Goal: Information Seeking & Learning: Find specific fact

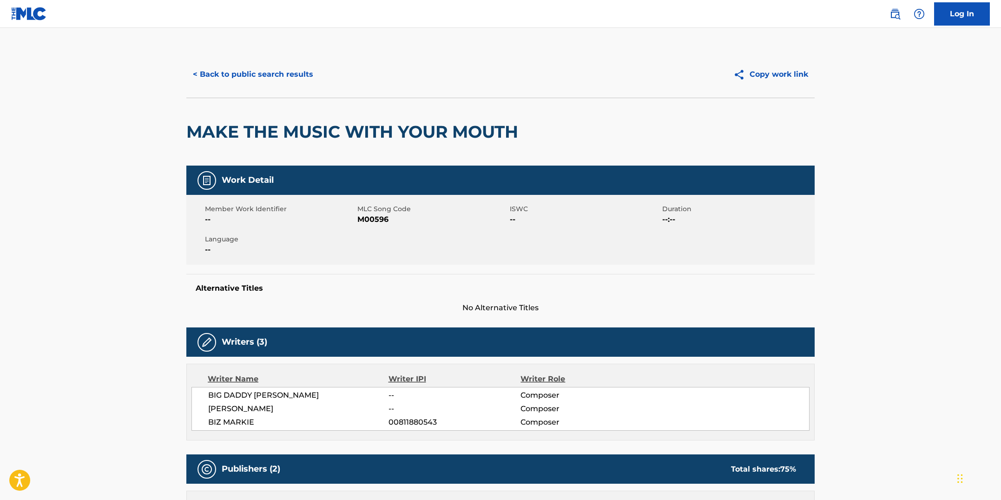
click at [255, 76] on button "< Back to public search results" at bounding box center [252, 74] width 133 height 23
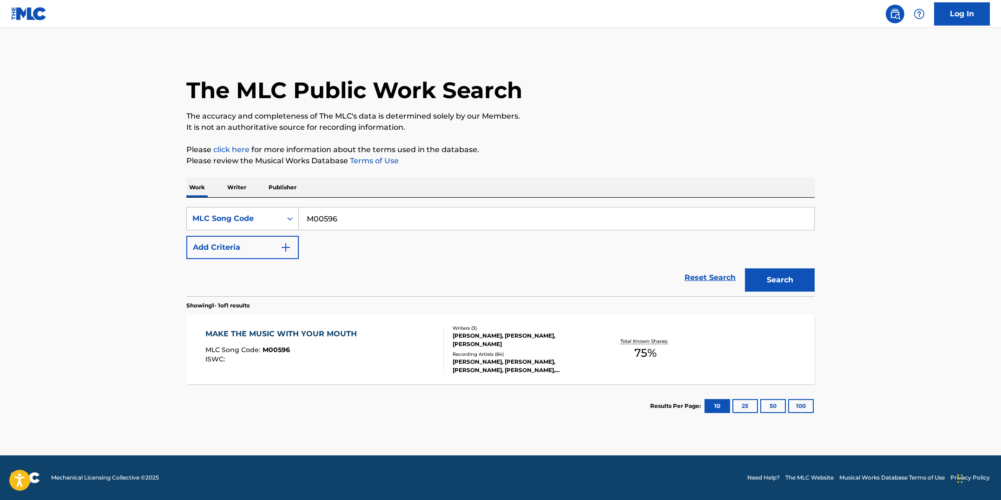
click at [286, 219] on icon "Search Form" at bounding box center [289, 218] width 9 height 9
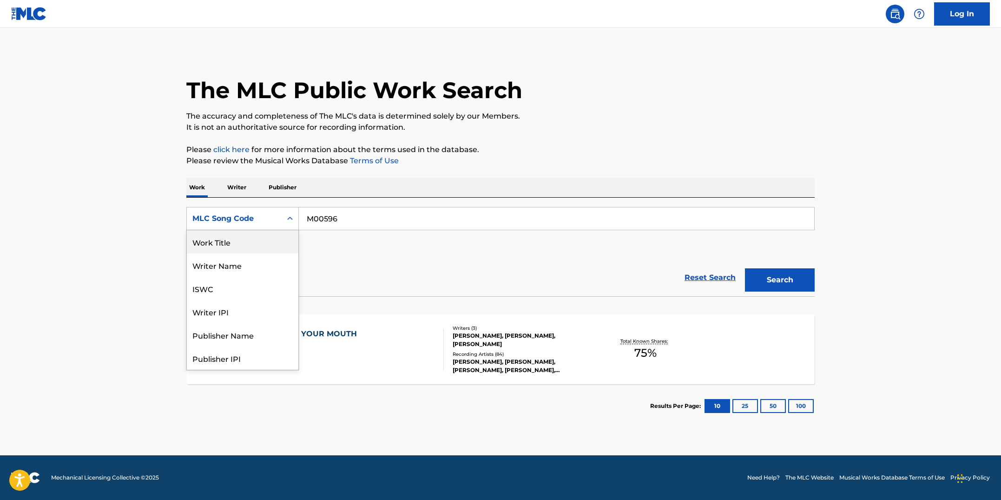
click at [263, 247] on div "Work Title" at bounding box center [243, 241] width 112 height 23
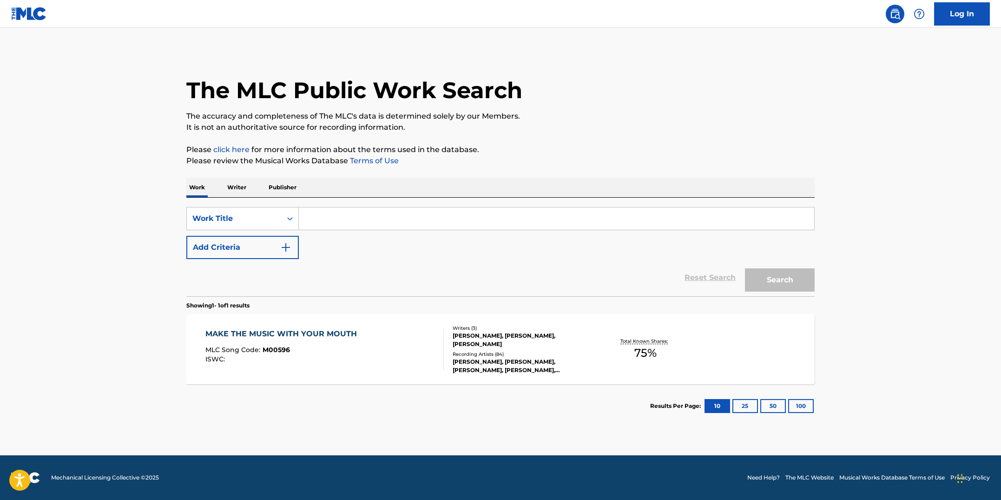
click at [337, 216] on input "Search Form" at bounding box center [556, 218] width 515 height 22
click at [745, 268] on button "Search" at bounding box center [780, 279] width 70 height 23
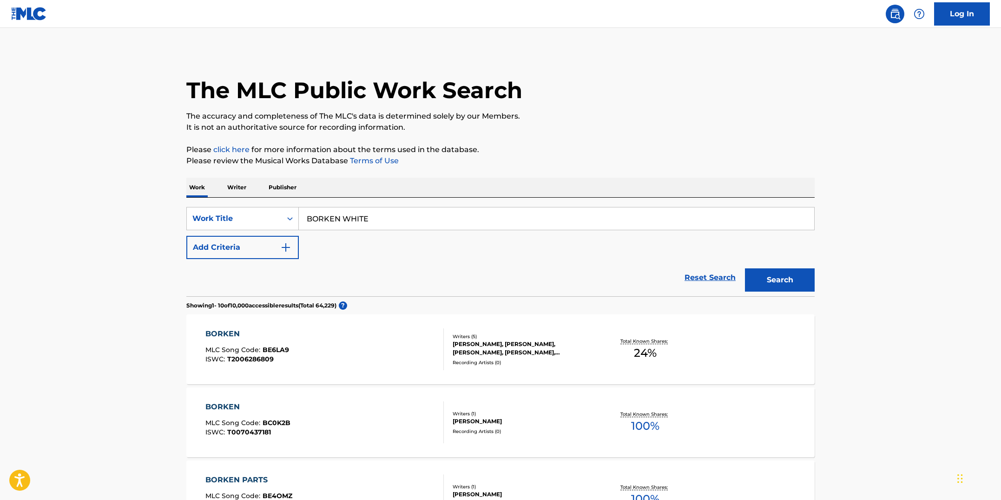
click at [318, 223] on input "BORKEN WHITE" at bounding box center [556, 218] width 515 height 22
type input "broken white"
click at [772, 277] on button "Search" at bounding box center [780, 279] width 70 height 23
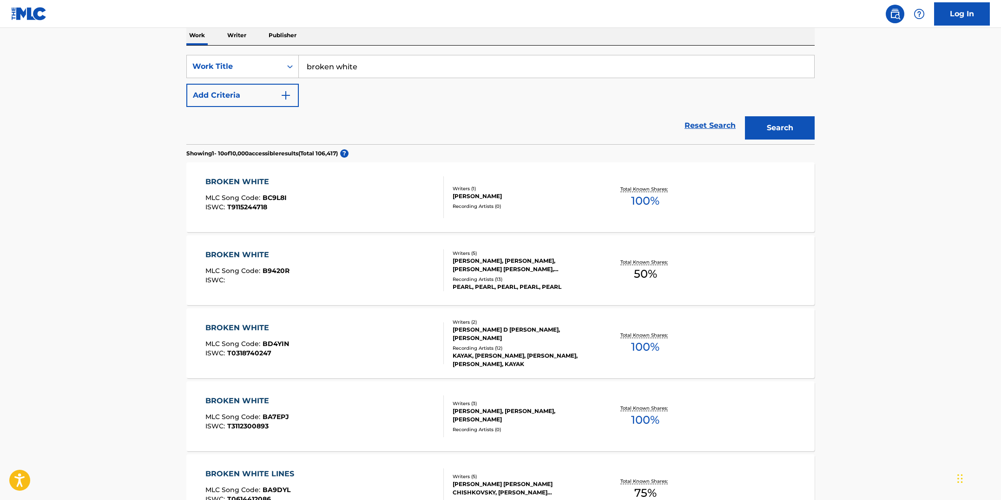
scroll to position [153, 0]
click at [354, 288] on div "BROKEN WHITE MLC Song Code : B9420R ISWC :" at bounding box center [324, 269] width 239 height 42
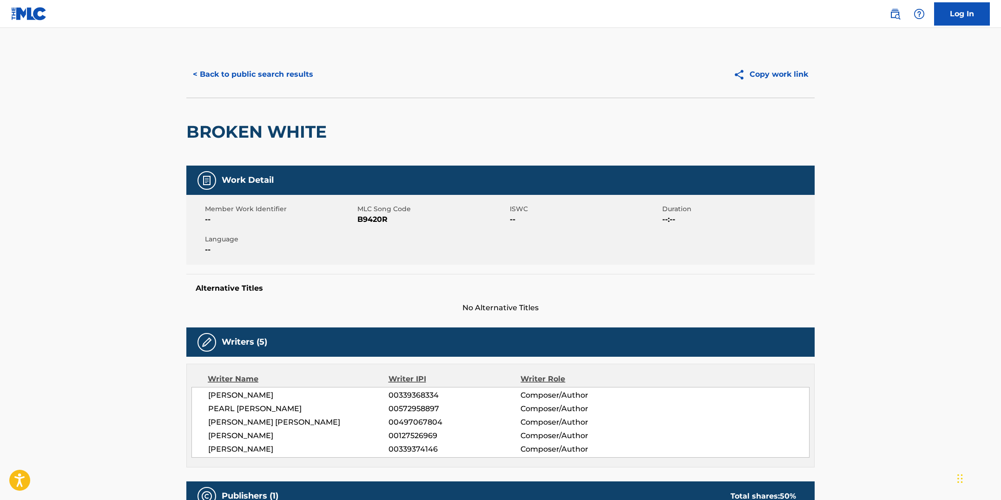
click at [284, 70] on button "< Back to public search results" at bounding box center [252, 74] width 133 height 23
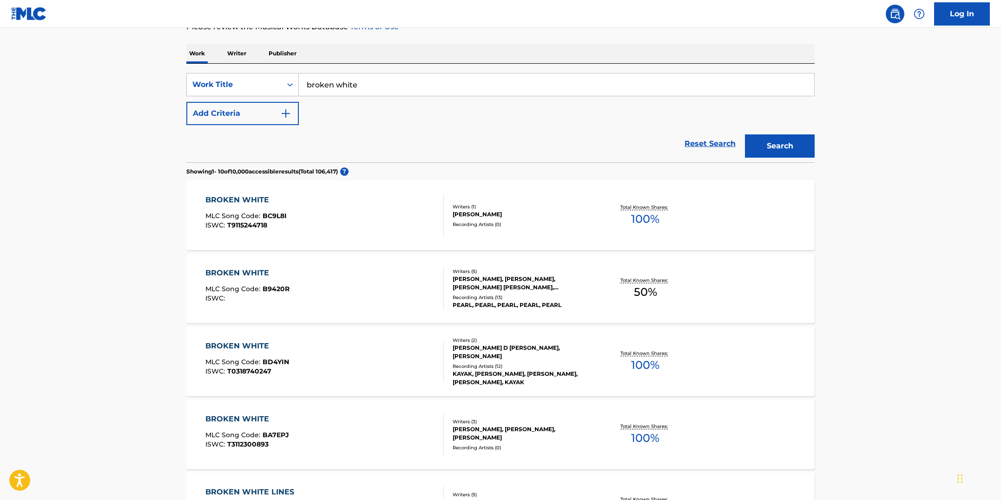
scroll to position [133, 0]
click at [290, 84] on icon "Search Form" at bounding box center [289, 85] width 9 height 9
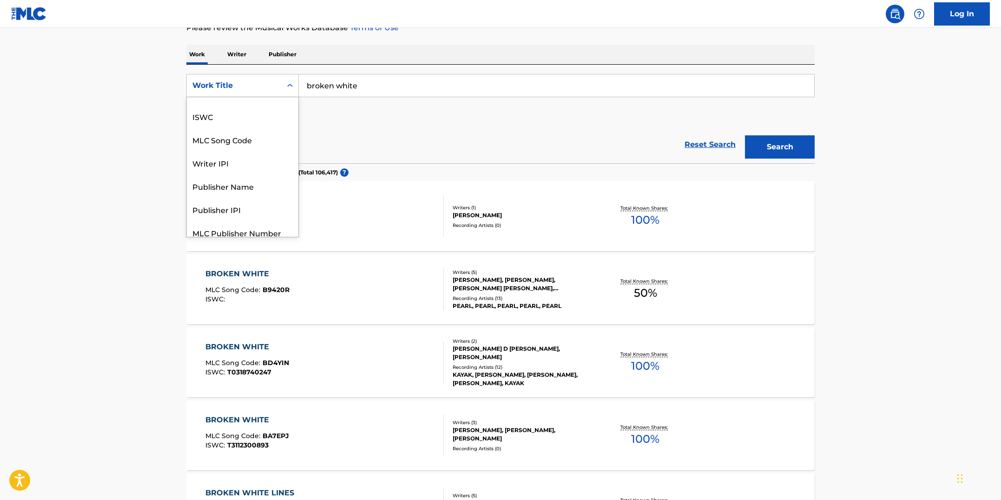
scroll to position [0, 0]
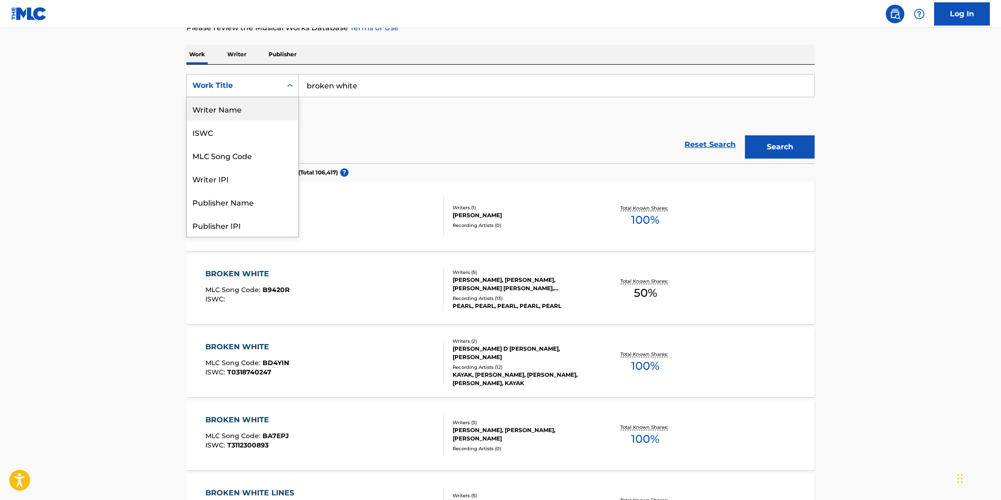
click at [277, 79] on div "Work Title" at bounding box center [234, 86] width 95 height 18
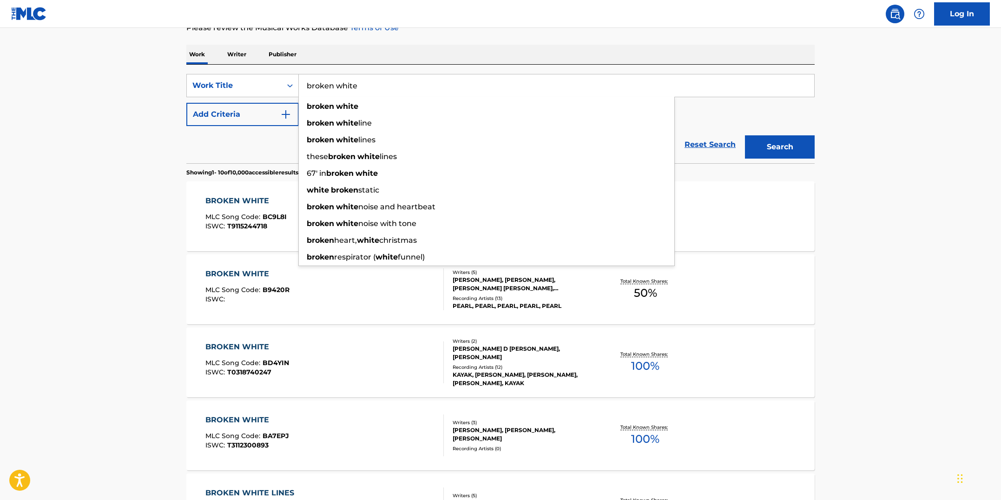
drag, startPoint x: 358, startPoint y: 84, endPoint x: 307, endPoint y: 79, distance: 51.4
click at [307, 79] on input "broken white" at bounding box center [556, 85] width 515 height 22
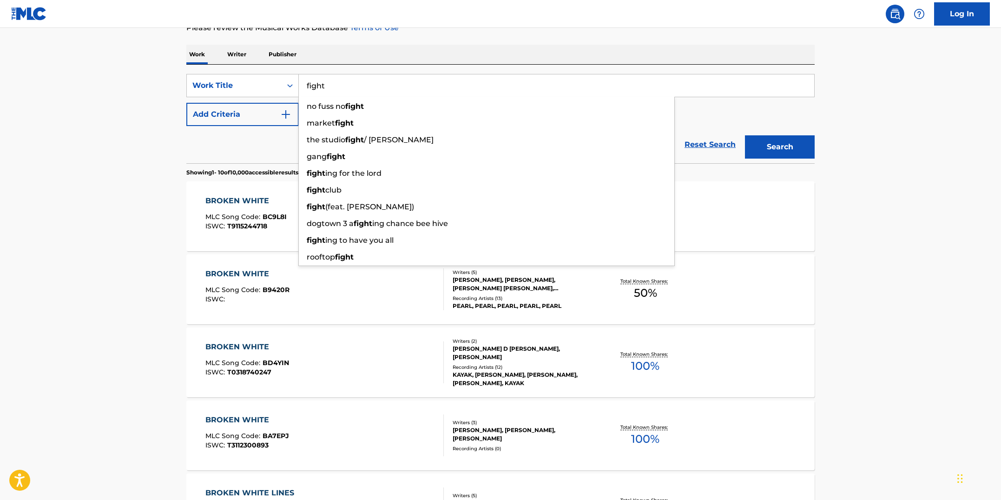
type input "fight"
click at [333, 43] on div "The MLC Public Work Search The accuracy and completeness of The MLC's data is d…" at bounding box center [500, 436] width 651 height 1037
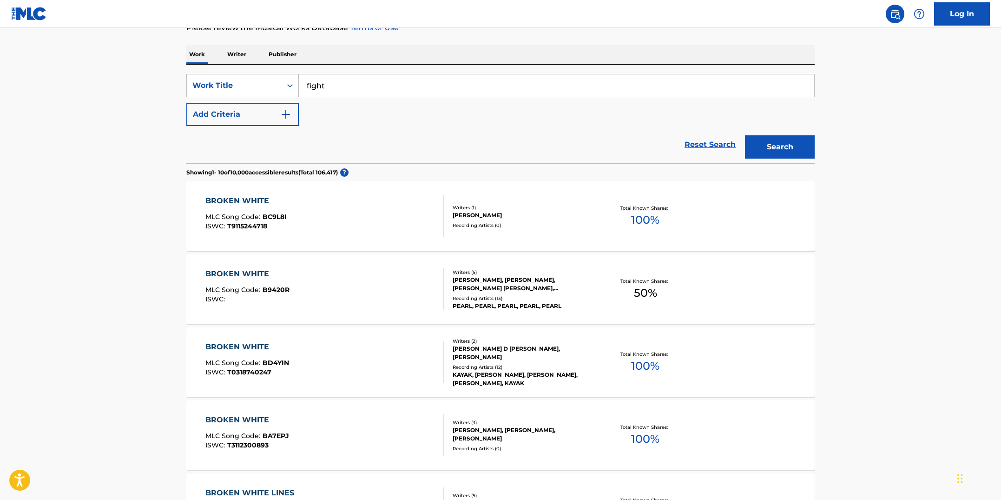
click at [293, 112] on button "Add Criteria" at bounding box center [242, 114] width 112 height 23
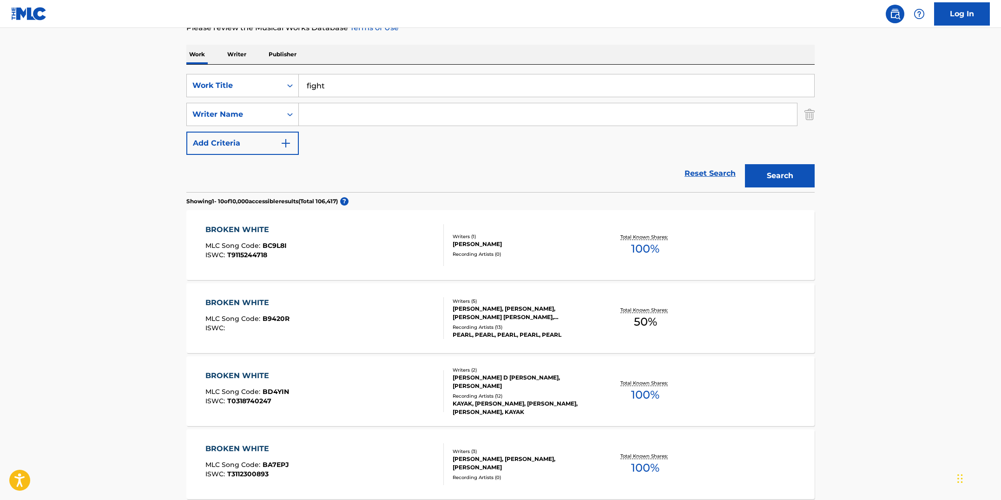
click at [310, 118] on input "Search Form" at bounding box center [548, 114] width 498 height 22
click at [366, 117] on input "Search Form" at bounding box center [548, 114] width 498 height 22
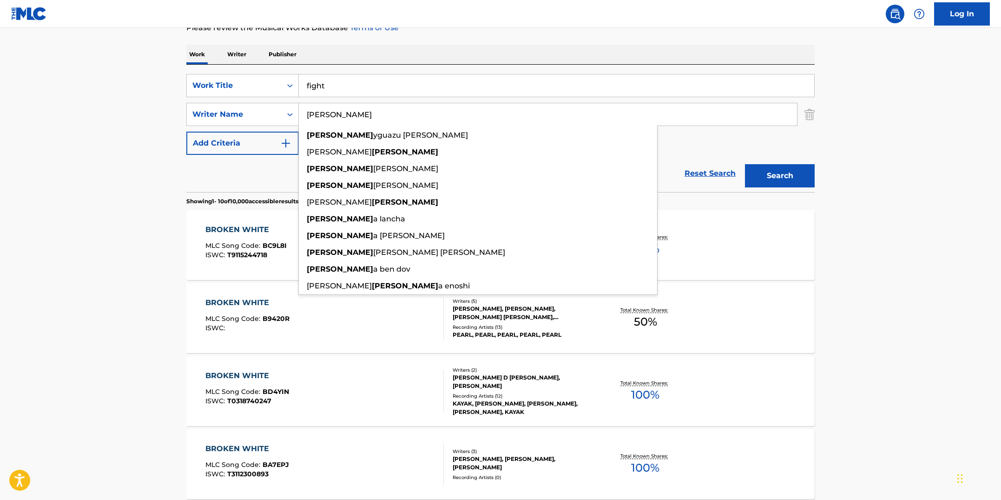
type input "[PERSON_NAME]"
click at [745, 164] on button "Search" at bounding box center [780, 175] width 70 height 23
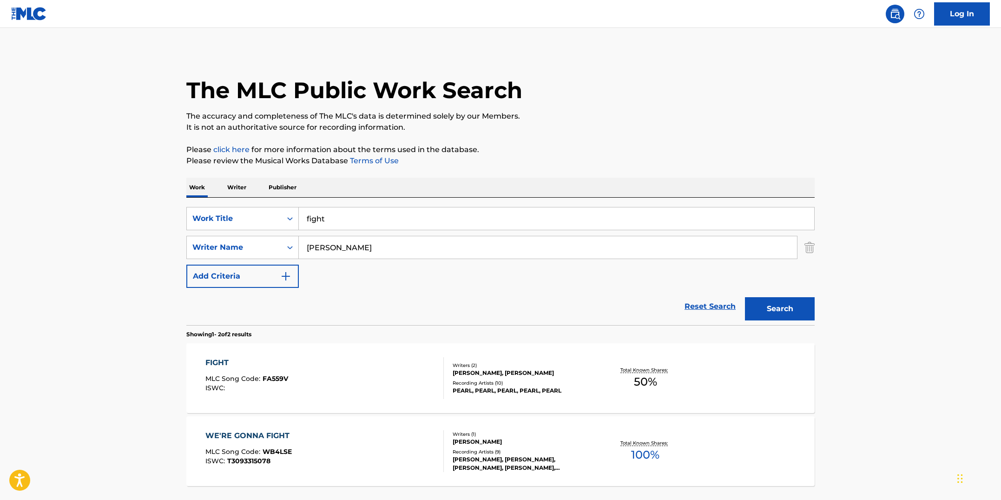
click at [356, 361] on div "FIGHT MLC Song Code : FA559V ISWC :" at bounding box center [324, 378] width 239 height 42
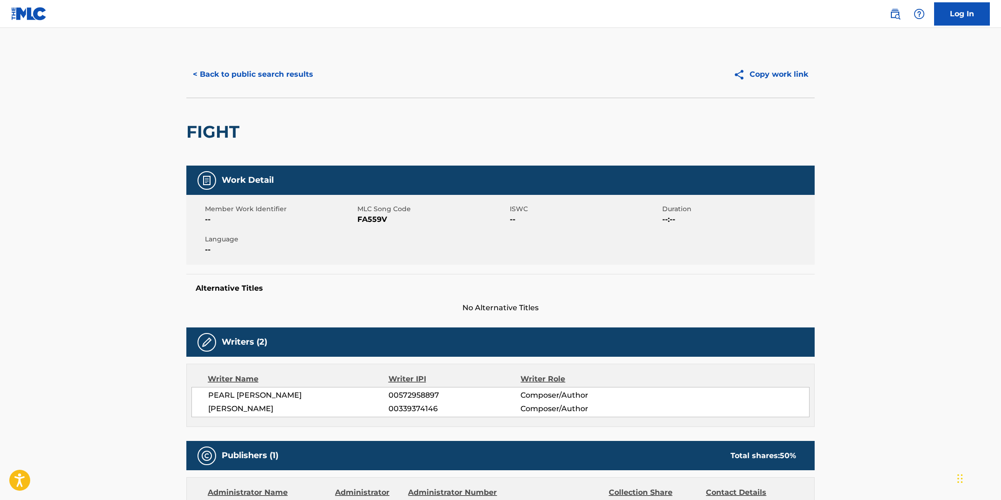
click at [272, 77] on button "< Back to public search results" at bounding box center [252, 74] width 133 height 23
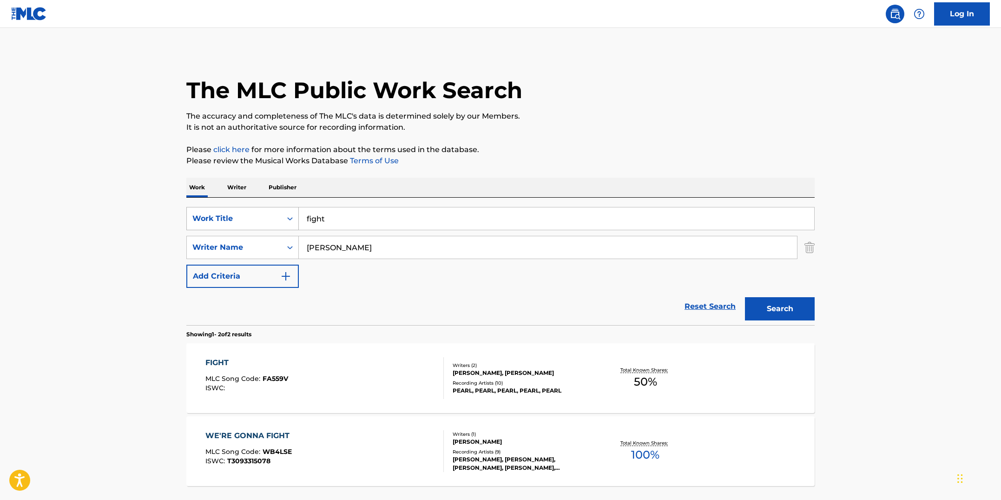
drag, startPoint x: 342, startPoint y: 222, endPoint x: 290, endPoint y: 211, distance: 53.3
click at [290, 211] on div "SearchWithCriteriad381bfb7-d2ff-4d2a-8daf-21d6cb28921a Work Title fight" at bounding box center [500, 218] width 628 height 23
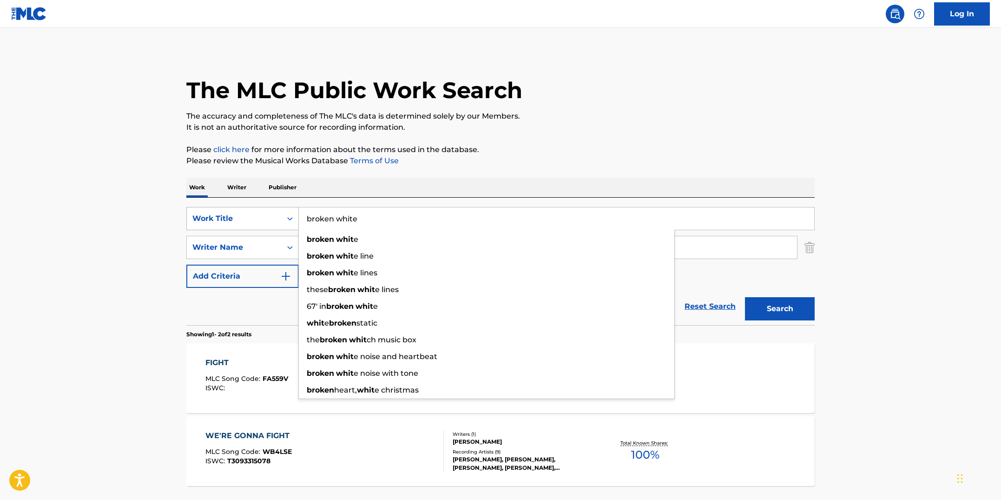
type input "broken white"
click at [745, 297] on button "Search" at bounding box center [780, 308] width 70 height 23
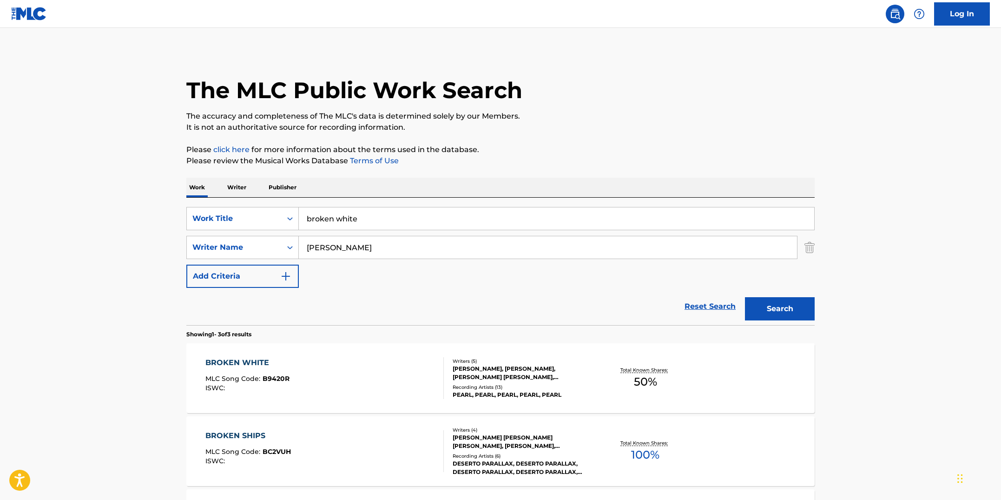
click at [348, 361] on div "BROKEN WHITE MLC Song Code : B9420R ISWC :" at bounding box center [324, 378] width 239 height 42
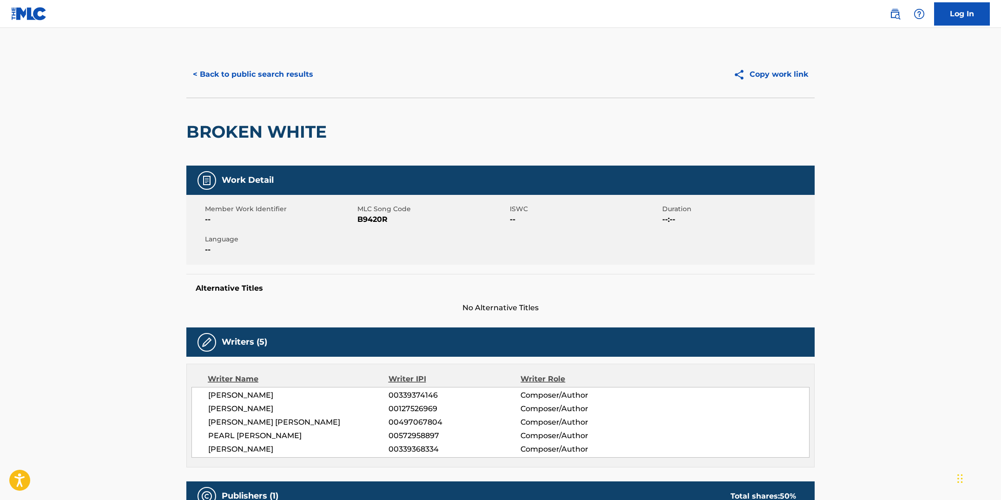
click at [281, 81] on button "< Back to public search results" at bounding box center [252, 74] width 133 height 23
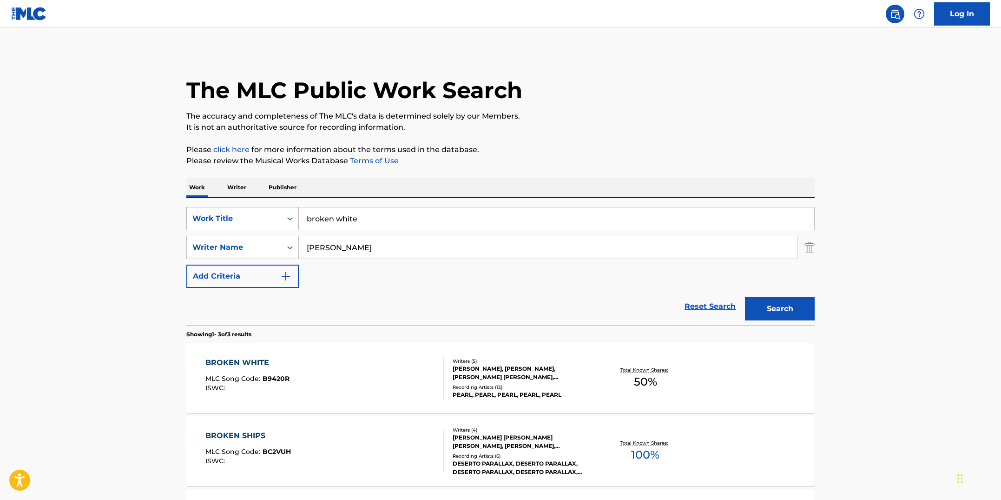
drag, startPoint x: 303, startPoint y: 214, endPoint x: 280, endPoint y: 213, distance: 23.2
click at [280, 213] on div "SearchWithCriteriad381bfb7-d2ff-4d2a-8daf-21d6cb28921a Work Title broken white" at bounding box center [500, 218] width 628 height 23
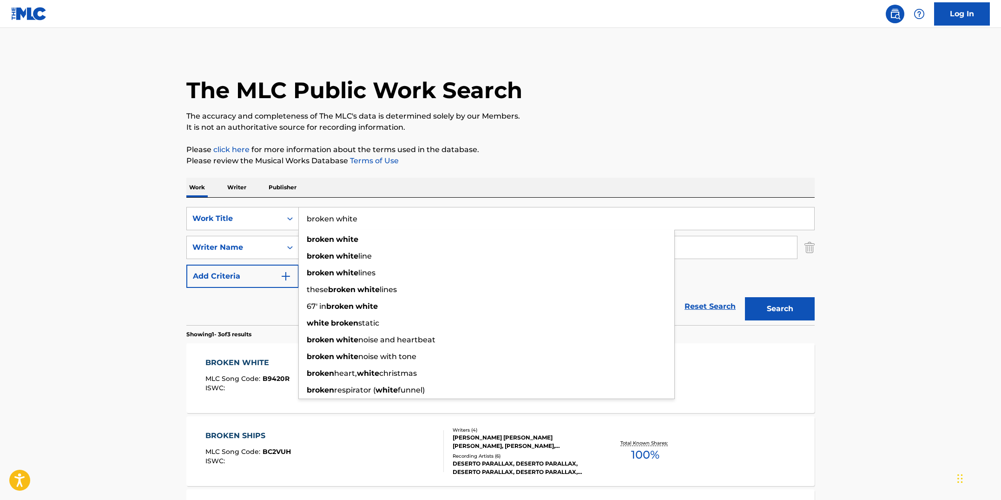
click at [144, 334] on main "The MLC Public Work Search The accuracy and completeness of The MLC's data is d…" at bounding box center [500, 317] width 1001 height 579
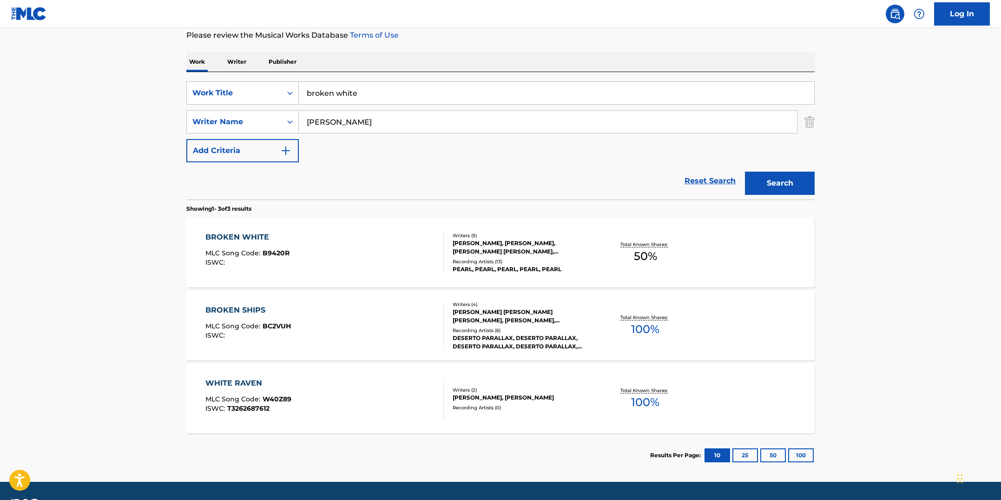
scroll to position [134, 0]
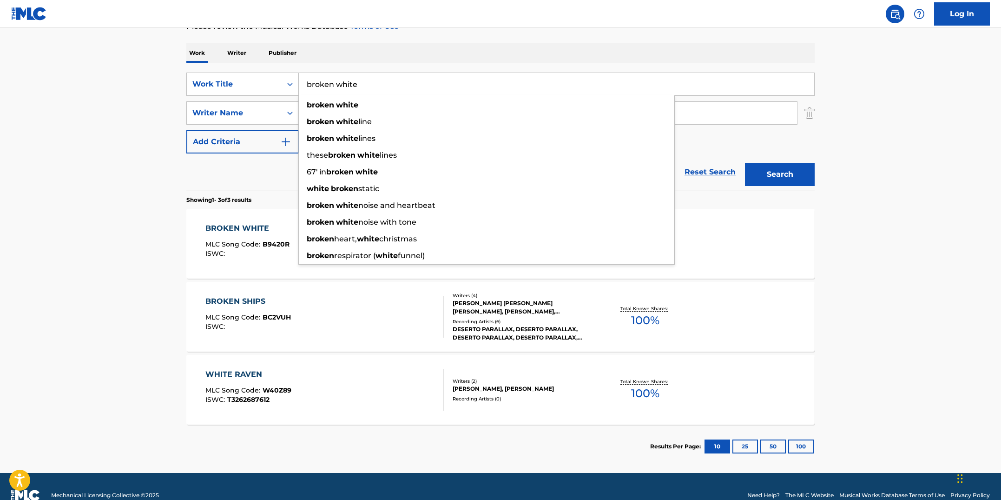
drag, startPoint x: 363, startPoint y: 84, endPoint x: 312, endPoint y: 79, distance: 51.4
click at [312, 79] on input "broken white" at bounding box center [556, 84] width 515 height 22
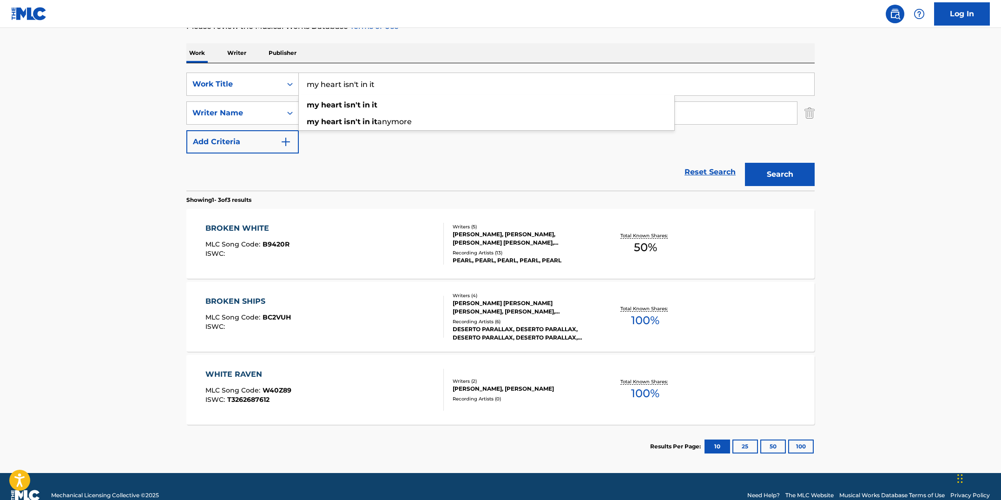
type input "my heart isn't in it"
click at [745, 163] on button "Search" at bounding box center [780, 174] width 70 height 23
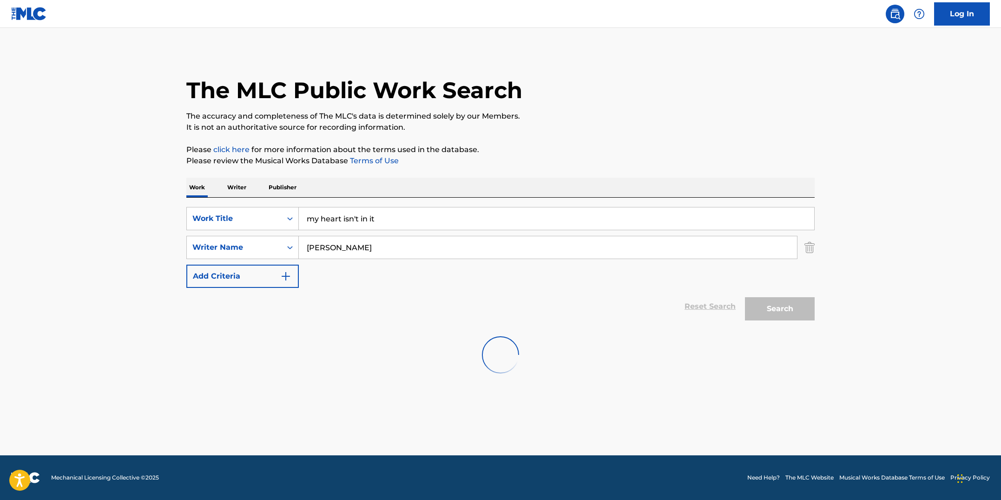
scroll to position [0, 0]
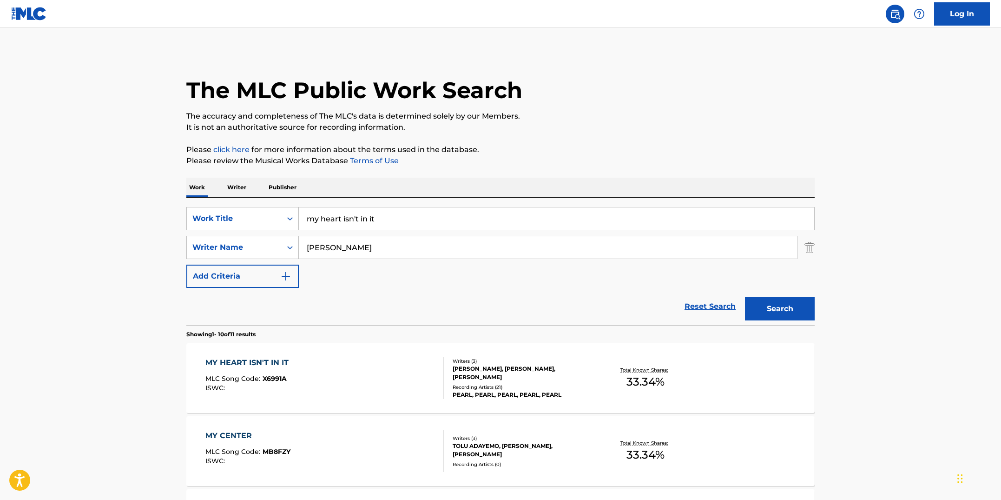
click at [356, 380] on div "MY HEART ISN'T IN IT MLC Song Code : X6991A ISWC :" at bounding box center [324, 378] width 239 height 42
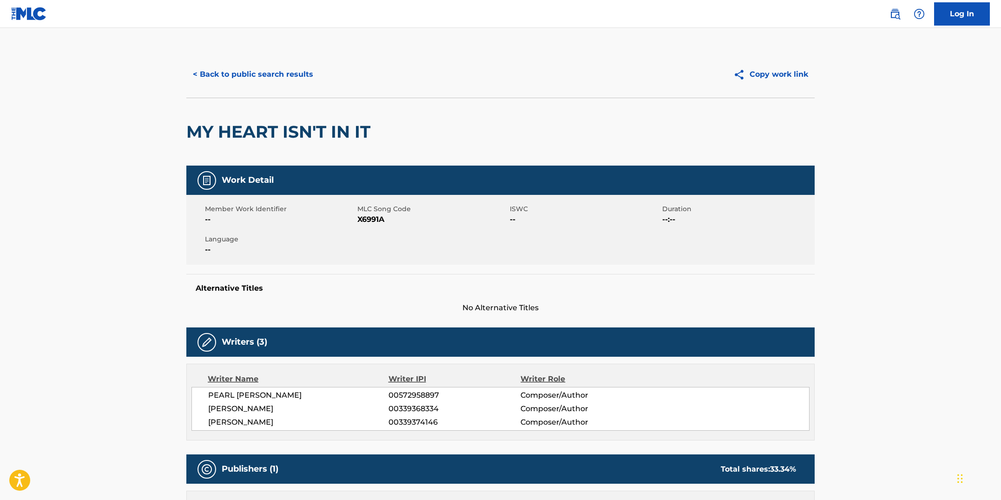
click at [277, 73] on button "< Back to public search results" at bounding box center [252, 74] width 133 height 23
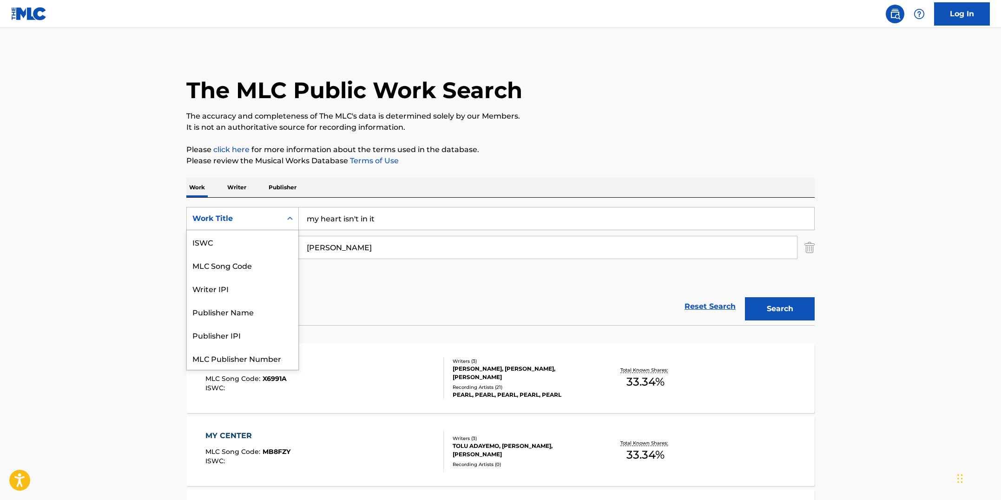
click at [278, 217] on div "Work Title" at bounding box center [234, 219] width 95 height 18
click at [268, 235] on div "MLC Song Code" at bounding box center [243, 241] width 112 height 23
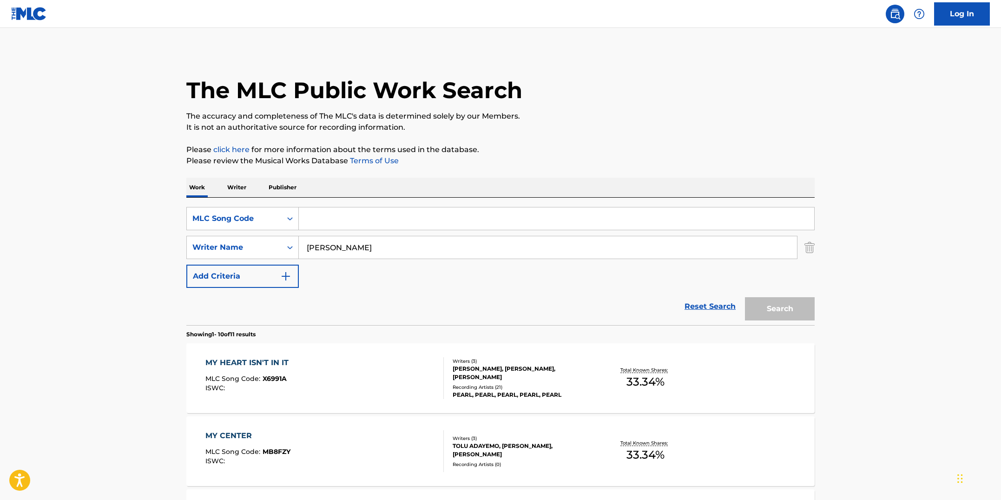
click at [342, 224] on input "Search Form" at bounding box center [556, 218] width 515 height 22
paste input "CV90MX"
type input "CV90MX"
click at [805, 323] on div "Search" at bounding box center [777, 306] width 74 height 37
click at [803, 318] on button "Search" at bounding box center [780, 308] width 70 height 23
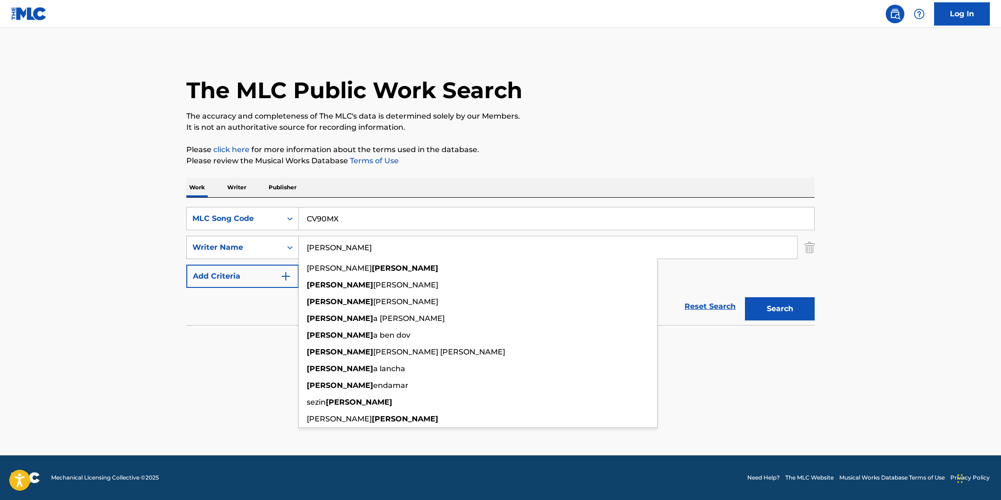
drag, startPoint x: 361, startPoint y: 249, endPoint x: 283, endPoint y: 245, distance: 78.6
click at [283, 245] on div "SearchWithCriteria6ab31cd8-3354-4c68-8ae1-84ed49d52482 Writer Name [PERSON_NAME…" at bounding box center [500, 247] width 628 height 23
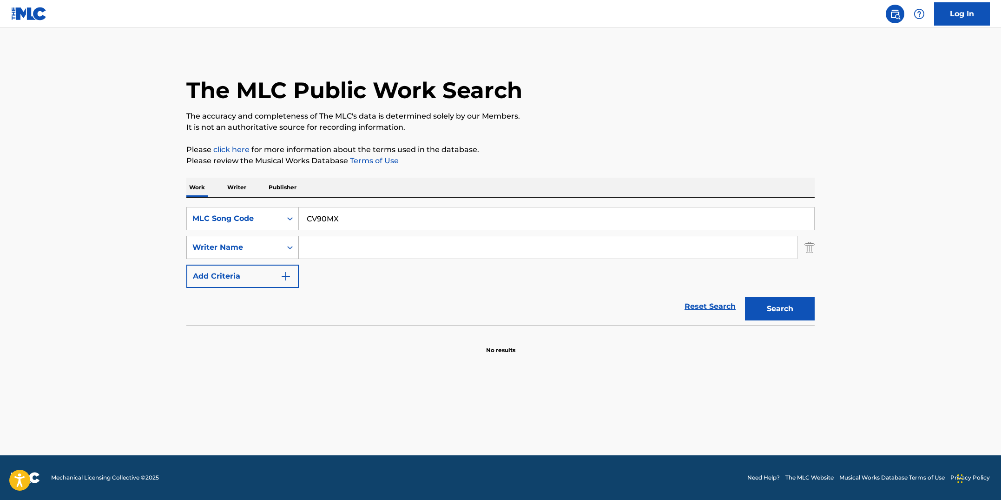
click at [745, 297] on button "Search" at bounding box center [780, 308] width 70 height 23
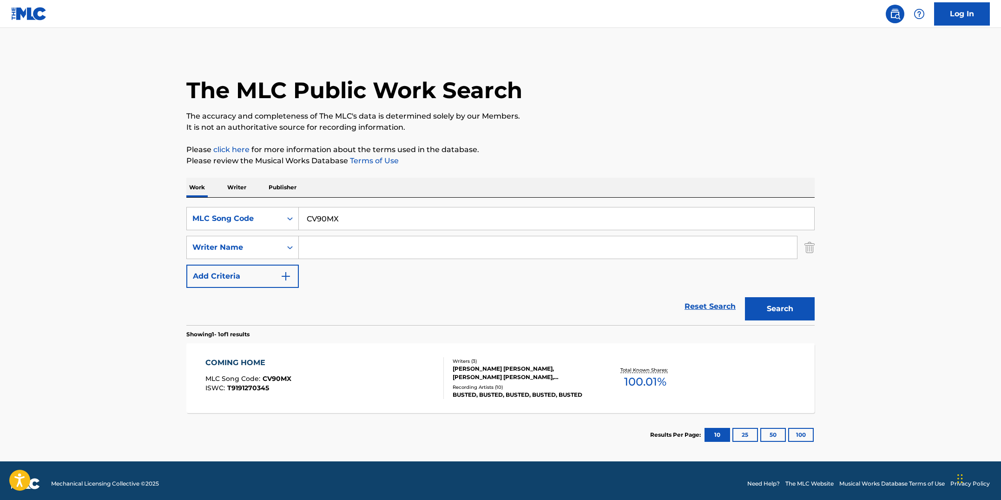
click at [347, 368] on div "COMING HOME MLC Song Code : CV90MX ISWC : T9191270345" at bounding box center [324, 378] width 239 height 42
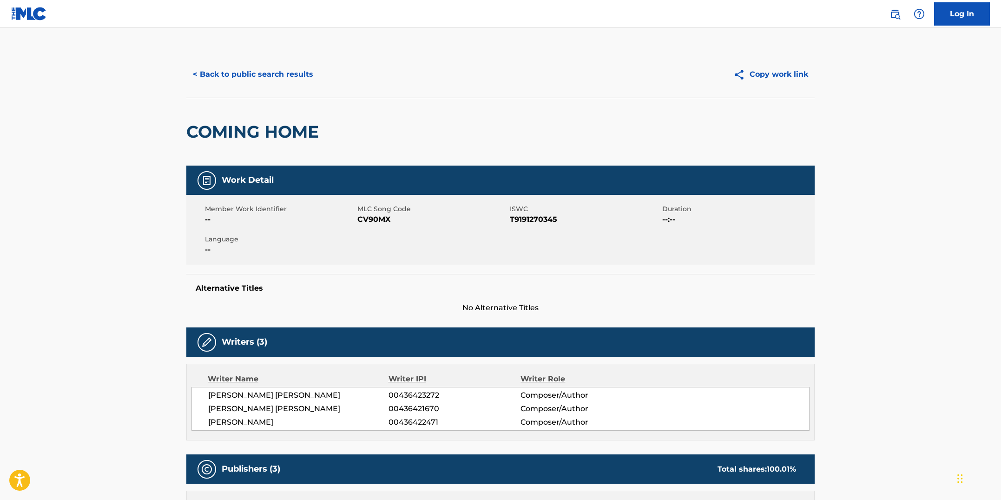
click at [243, 78] on button "< Back to public search results" at bounding box center [252, 74] width 133 height 23
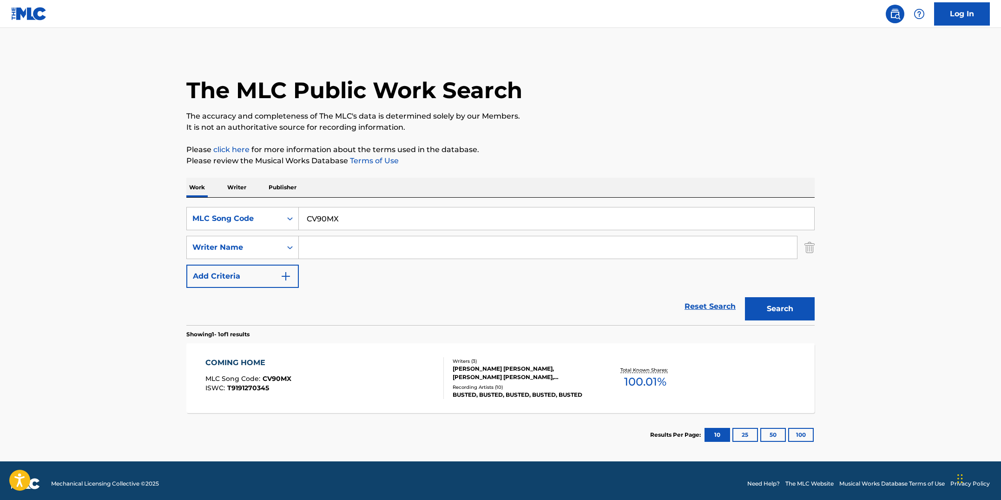
drag, startPoint x: 354, startPoint y: 218, endPoint x: 286, endPoint y: 203, distance: 69.9
click at [286, 203] on div "SearchWithCriteriab18169b2-5564-4ca5-9209-c7ca09923021 MLC Song Code CV90MX Sea…" at bounding box center [500, 261] width 628 height 127
paste input "G3467"
type input "G3467X"
click at [745, 297] on button "Search" at bounding box center [780, 308] width 70 height 23
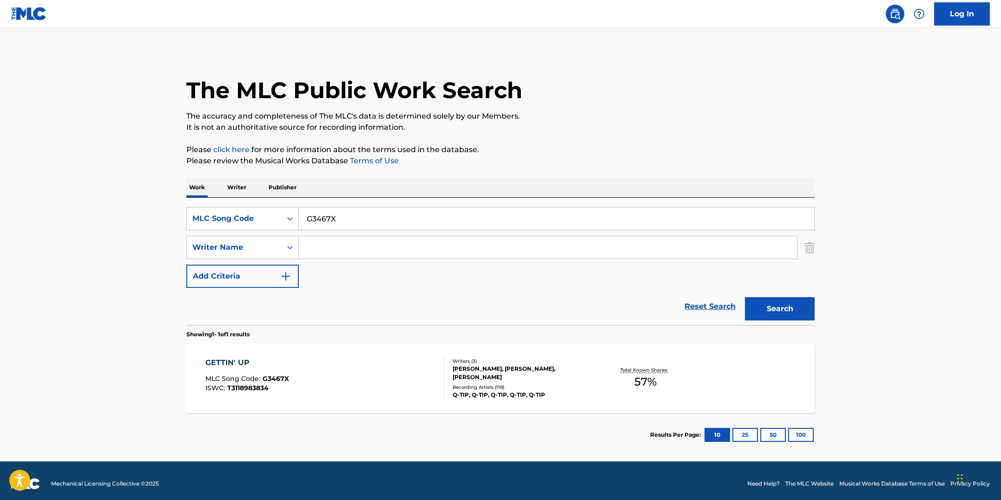
click at [325, 387] on div "GETTIN' UP MLC Song Code : G3467X ISWC : T3118983834" at bounding box center [324, 378] width 239 height 42
